Goal: Browse casually: Explore the website without a specific task or goal

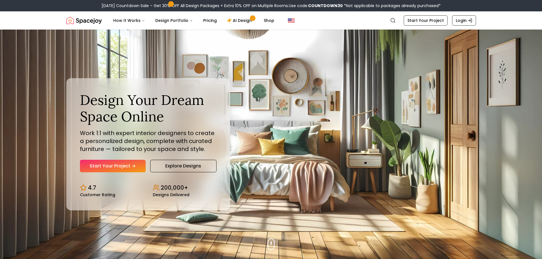
scroll to position [85, 0]
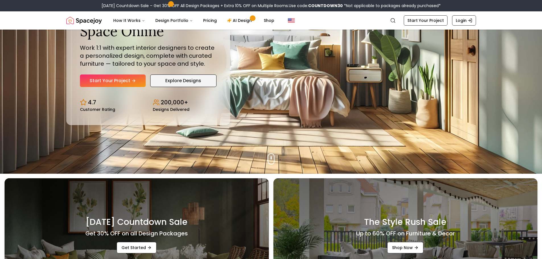
click at [187, 80] on link "Explore Designs" at bounding box center [183, 81] width 66 height 13
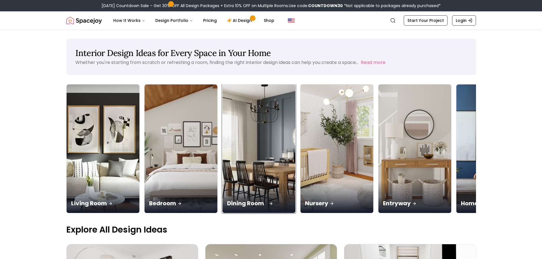
click at [253, 139] on img at bounding box center [259, 148] width 77 height 135
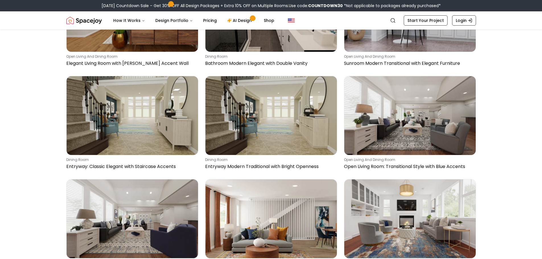
scroll to position [256, 0]
